Goal: Information Seeking & Learning: Learn about a topic

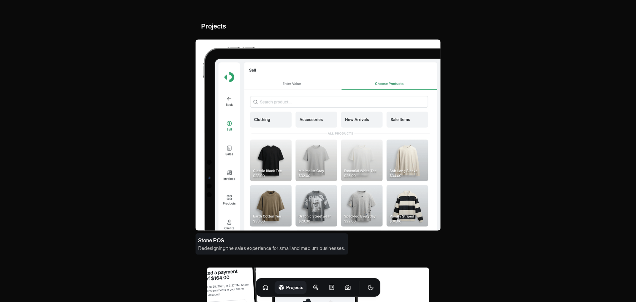
click at [237, 247] on h4 "Redesigning the sales experience for small and medium businesses." at bounding box center [271, 248] width 147 height 7
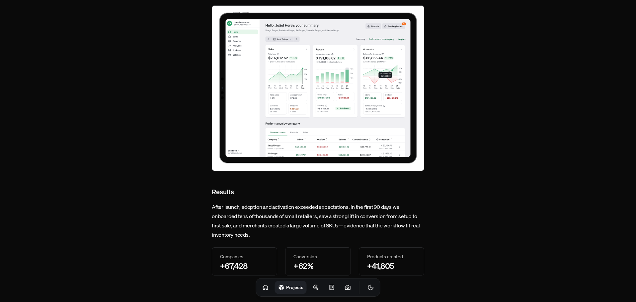
scroll to position [2349, 0]
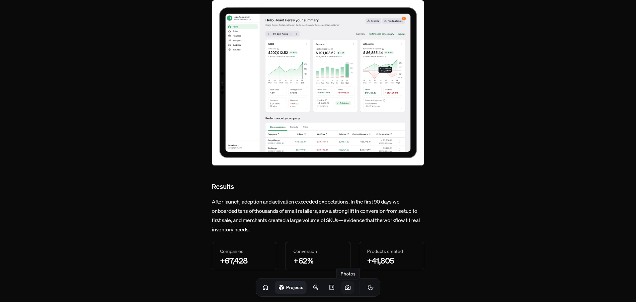
click at [344, 289] on icon at bounding box center [347, 287] width 7 height 7
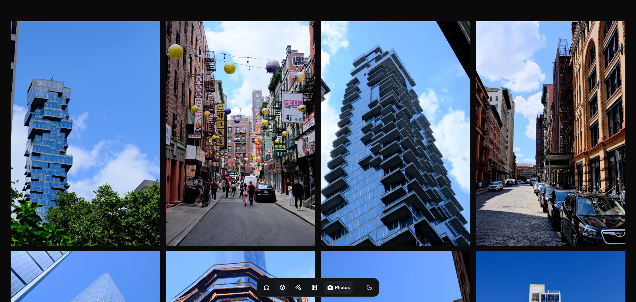
click at [279, 287] on icon at bounding box center [282, 287] width 7 height 7
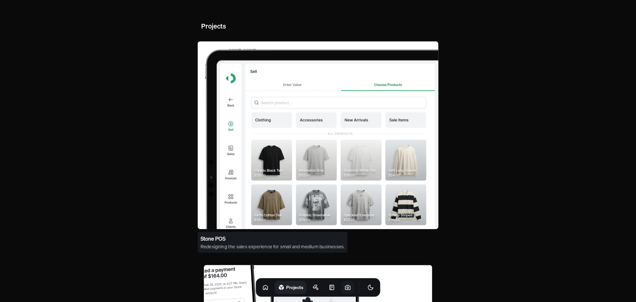
click at [219, 235] on h3 "Stone POS" at bounding box center [212, 239] width 25 height 8
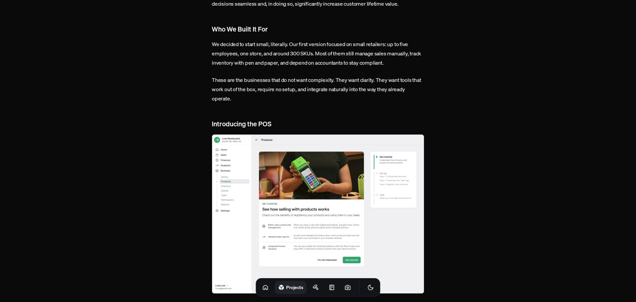
scroll to position [442, 0]
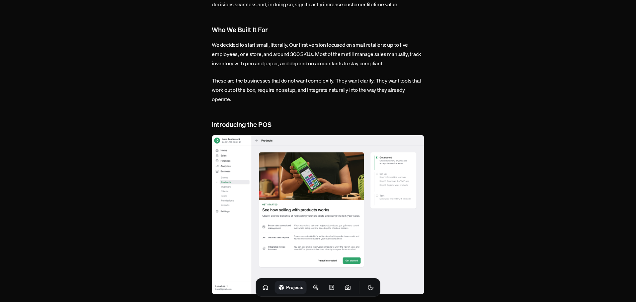
click at [344, 168] on img at bounding box center [318, 215] width 212 height 160
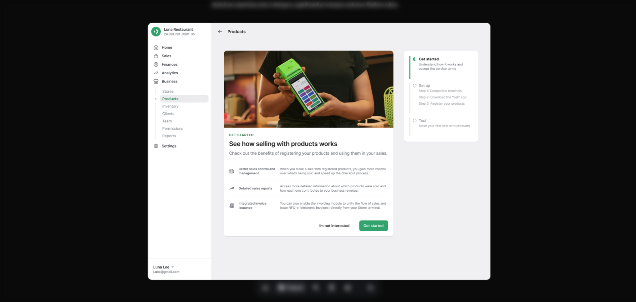
click at [518, 150] on div at bounding box center [318, 151] width 636 height 302
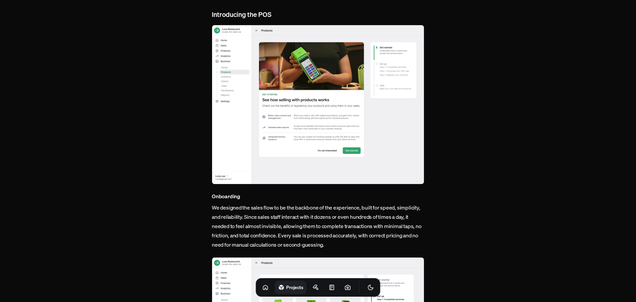
scroll to position [553, 0]
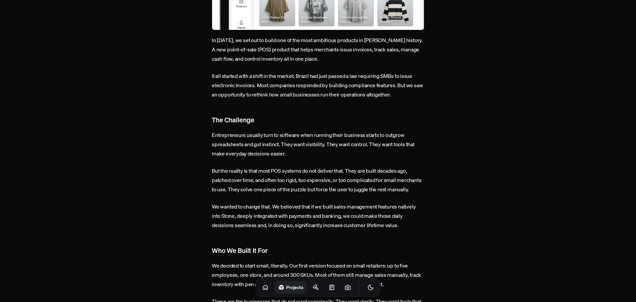
scroll to position [0, 0]
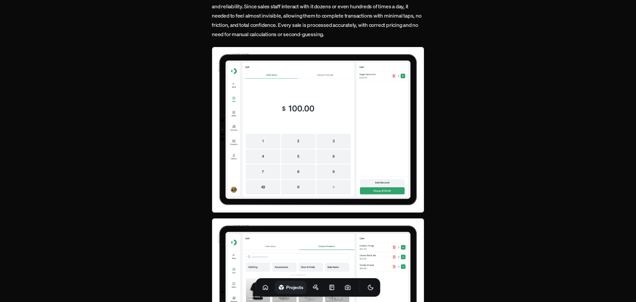
scroll to position [1106, 0]
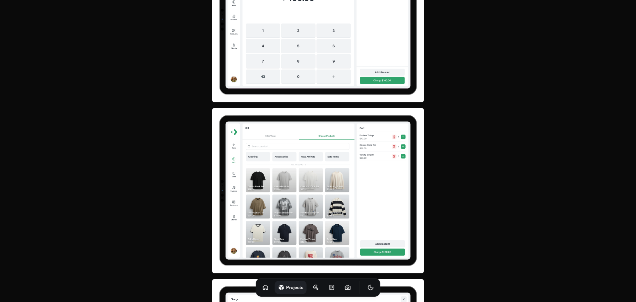
drag, startPoint x: 277, startPoint y: 143, endPoint x: 261, endPoint y: 134, distance: 18.4
click at [261, 134] on img at bounding box center [318, 191] width 212 height 166
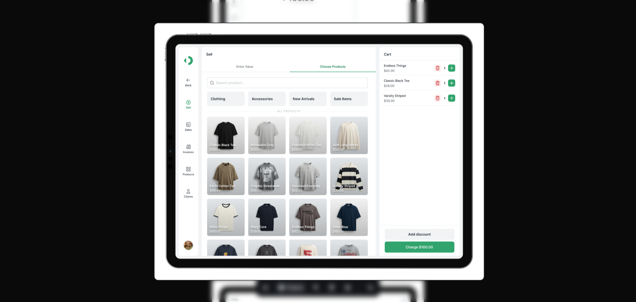
click at [540, 118] on div at bounding box center [318, 151] width 636 height 302
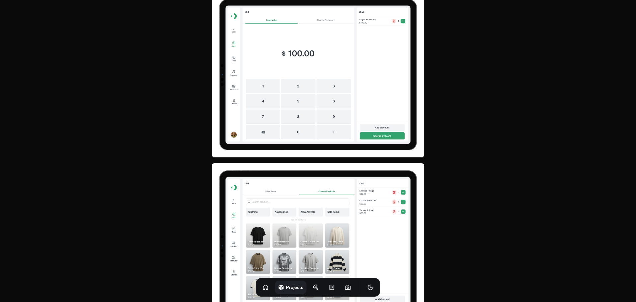
scroll to position [995, 0]
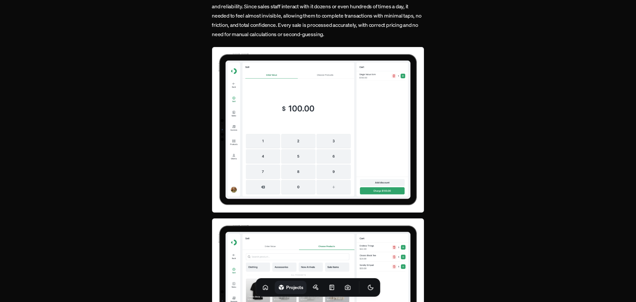
click at [357, 139] on img at bounding box center [318, 130] width 212 height 166
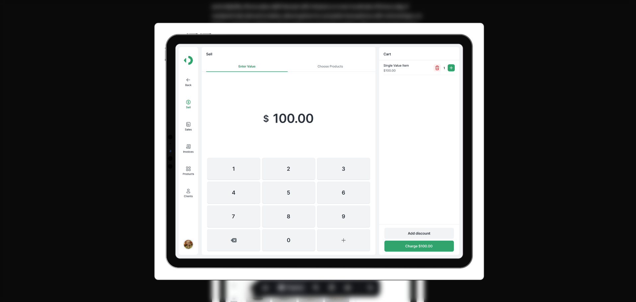
click at [572, 153] on div at bounding box center [318, 151] width 636 height 302
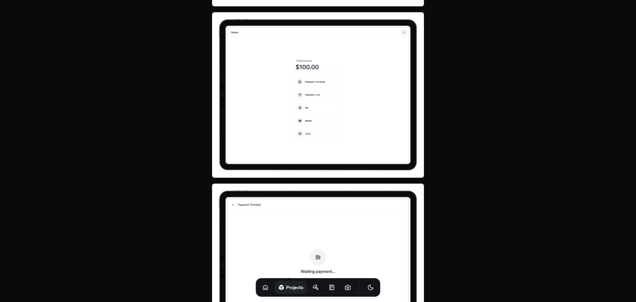
scroll to position [1327, 0]
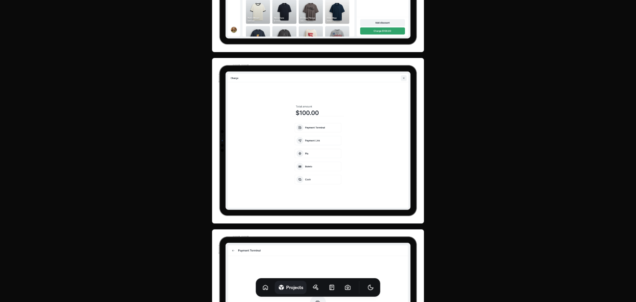
click at [363, 138] on img at bounding box center [318, 141] width 212 height 166
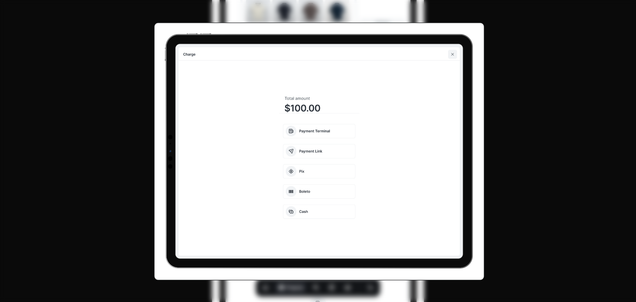
click at [532, 167] on div at bounding box center [318, 151] width 636 height 302
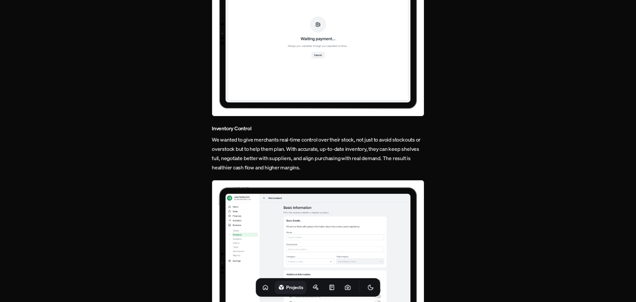
scroll to position [1658, 0]
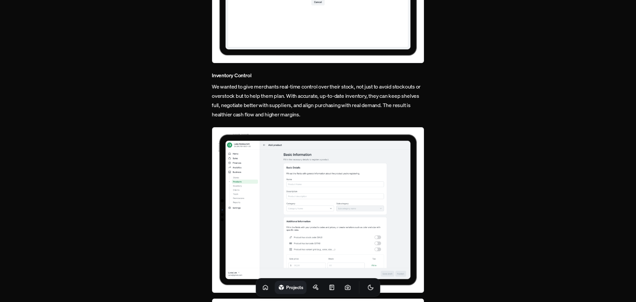
click at [317, 176] on img at bounding box center [318, 210] width 212 height 166
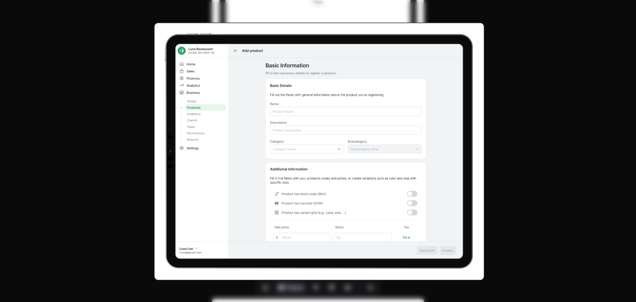
click at [514, 140] on div at bounding box center [318, 151] width 636 height 302
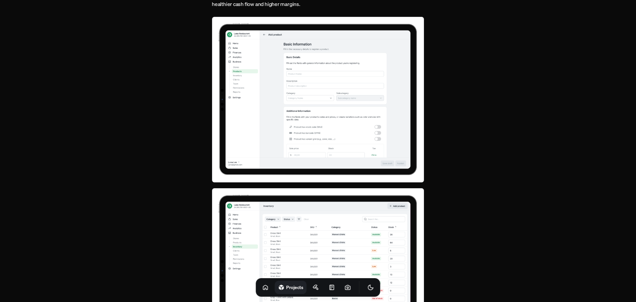
scroll to position [1880, 0]
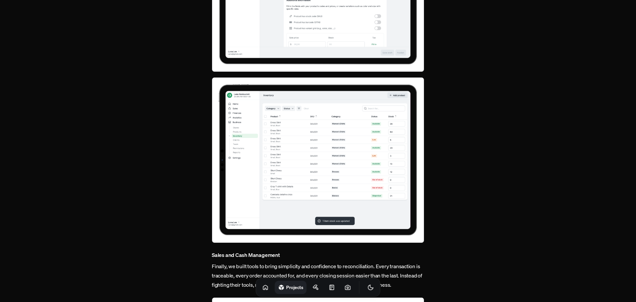
click at [315, 146] on img at bounding box center [318, 160] width 212 height 166
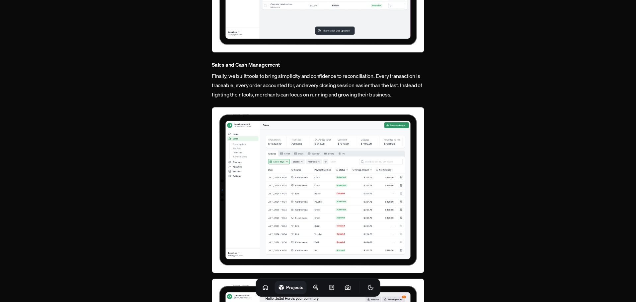
scroll to position [2101, 0]
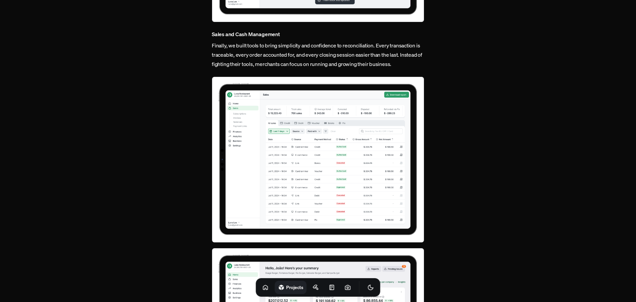
click at [340, 130] on img at bounding box center [318, 160] width 212 height 166
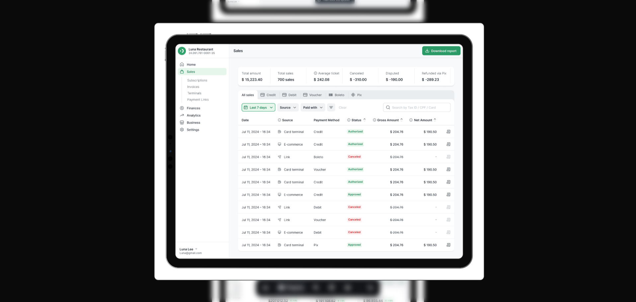
click at [549, 125] on div at bounding box center [318, 151] width 636 height 302
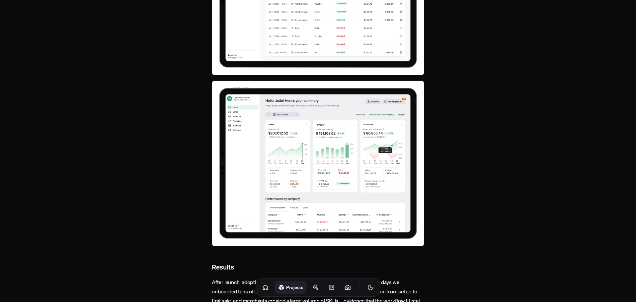
scroll to position [2322, 0]
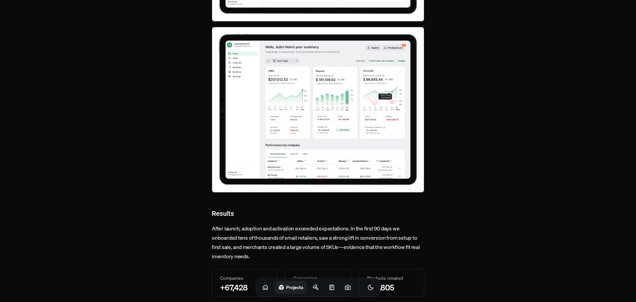
click at [332, 115] on img at bounding box center [318, 110] width 212 height 166
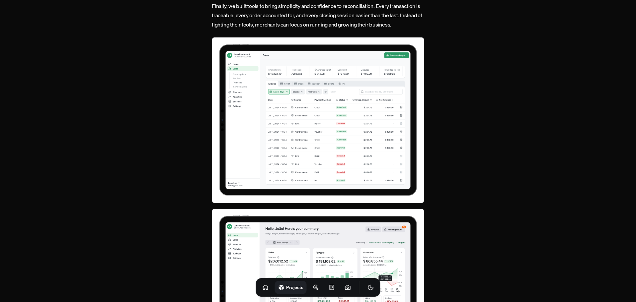
scroll to position [2127, 0]
